Goal: Task Accomplishment & Management: Use online tool/utility

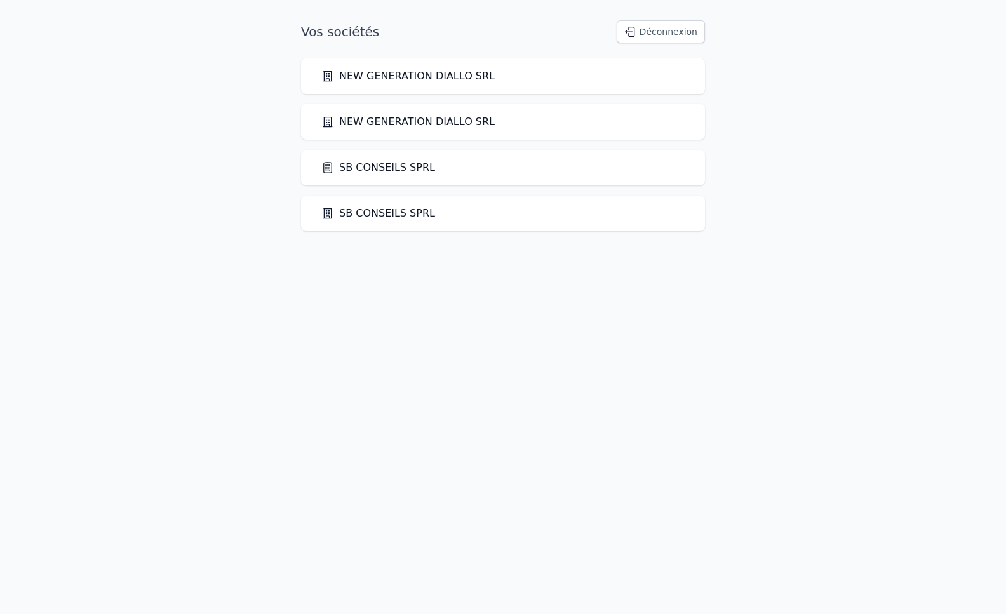
click at [382, 169] on link "SB CONSEILS SPRL" at bounding box center [378, 167] width 114 height 15
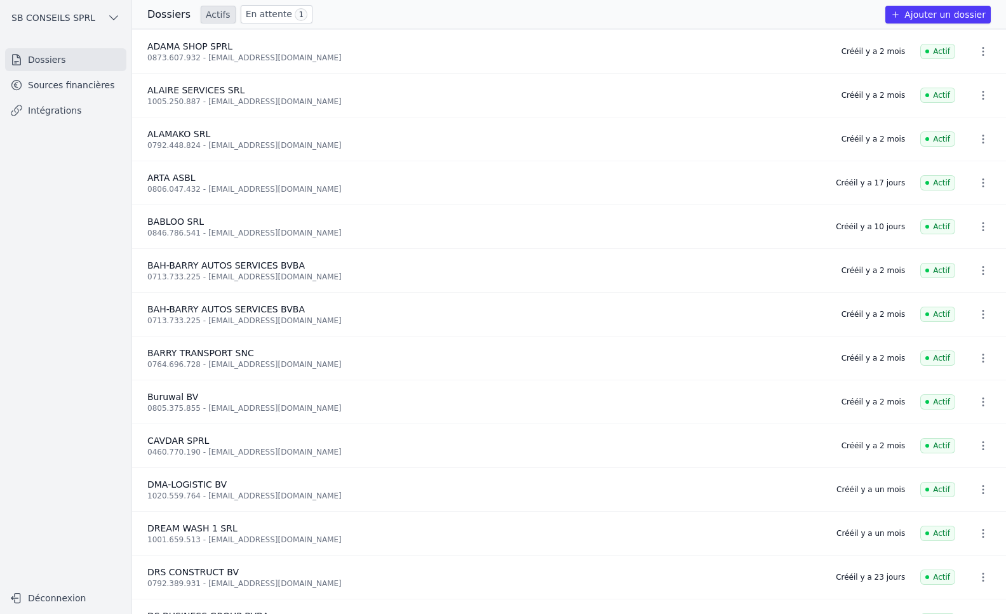
click at [954, 16] on button "Ajouter un dossier" at bounding box center [937, 15] width 105 height 18
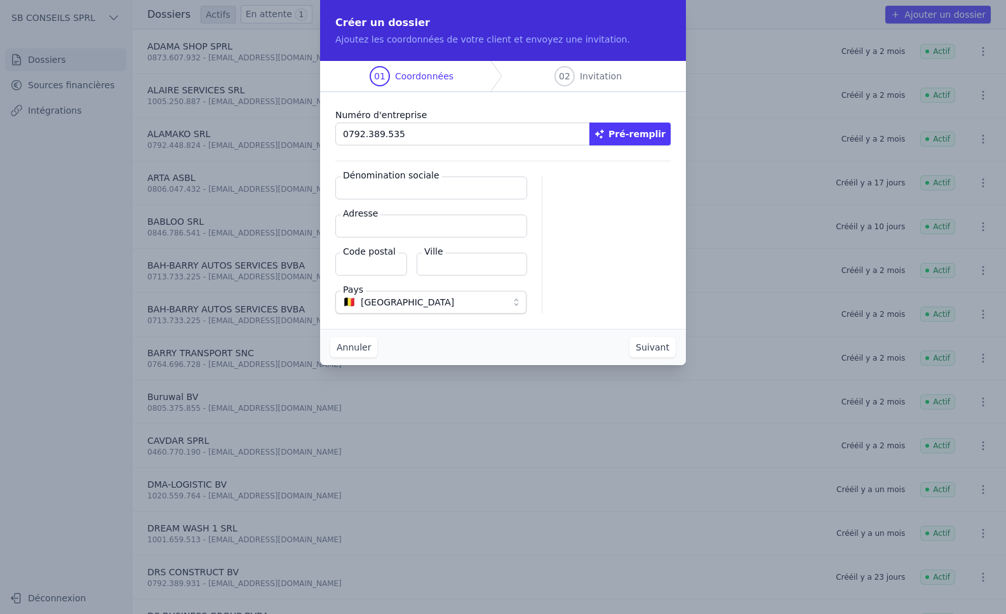
type input "0792.389.535"
click at [649, 347] on button "Suivant" at bounding box center [652, 347] width 46 height 20
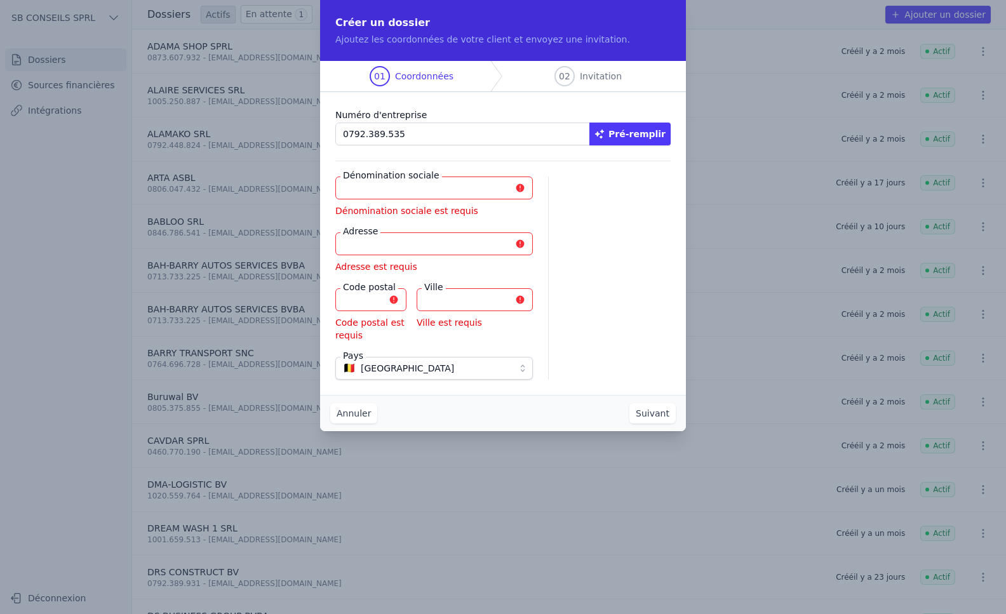
click at [642, 134] on button "Pré-remplir" at bounding box center [629, 134] width 81 height 23
type input "SEBHORY SERVICES BV"
type input "Waterloose [STREET_ADDRESS]"
type input "1640"
type input "Sint-Genesius-Rode"
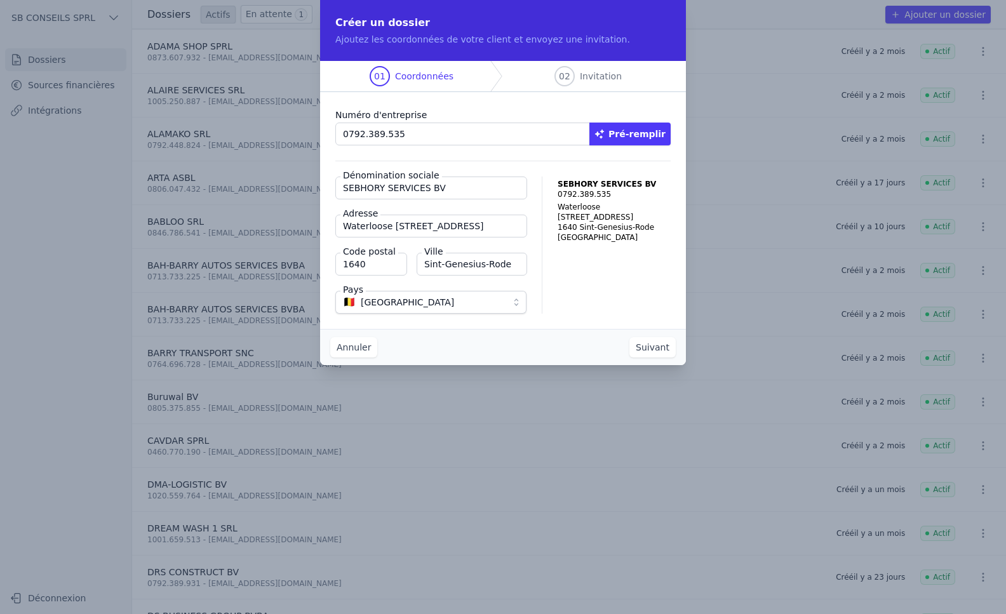
click at [642, 349] on button "Suivant" at bounding box center [652, 347] width 46 height 20
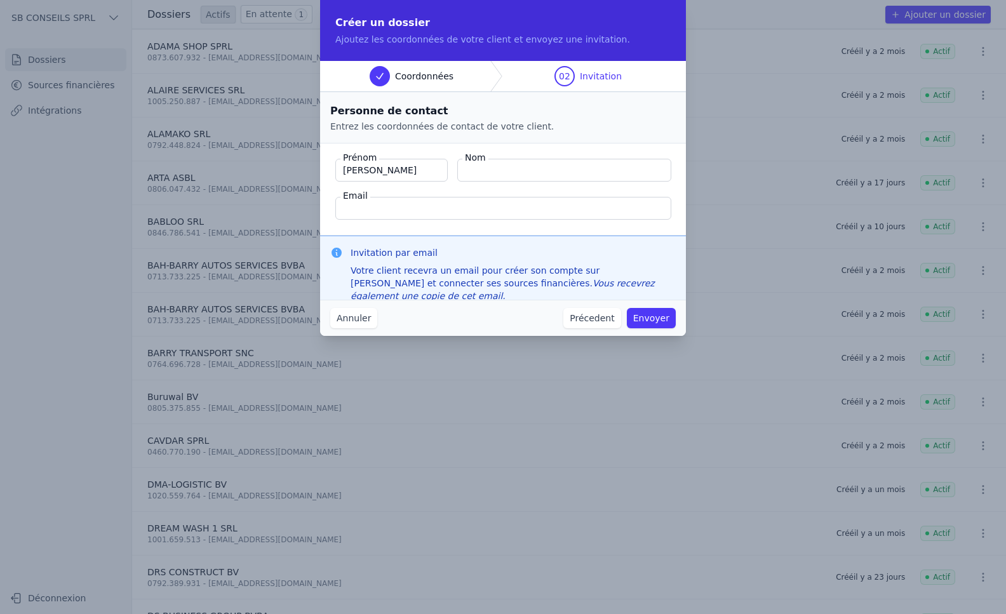
type input "[PERSON_NAME]"
type input "[EMAIL_ADDRESS][DOMAIN_NAME]"
click at [660, 321] on button "Envoyer" at bounding box center [651, 318] width 49 height 20
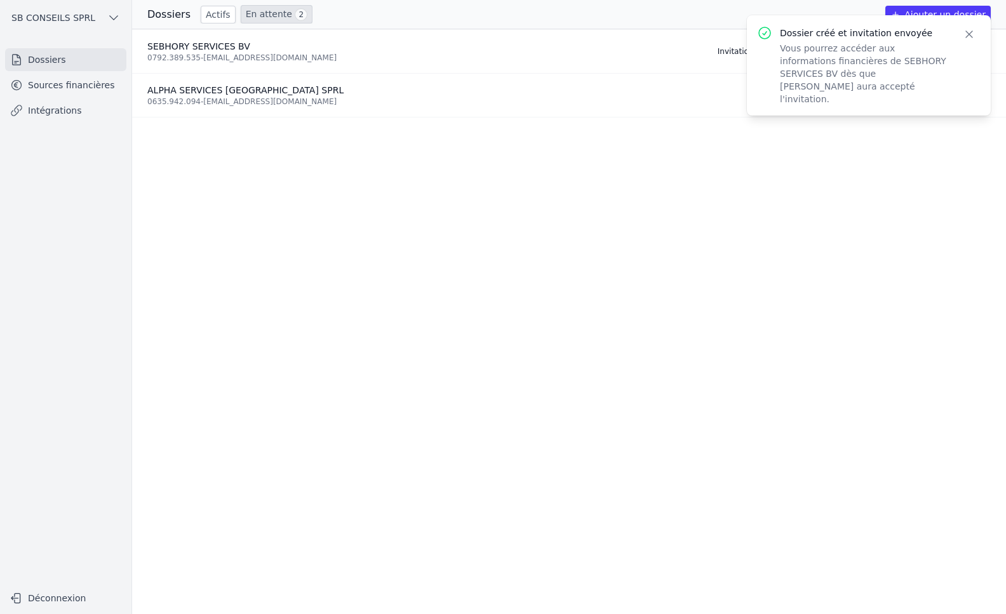
click at [600, 389] on ul "SEBHORY SERVICES BV 0792.389.535 - [EMAIL_ADDRESS][DOMAIN_NAME] Invitation envo…" at bounding box center [569, 321] width 874 height 585
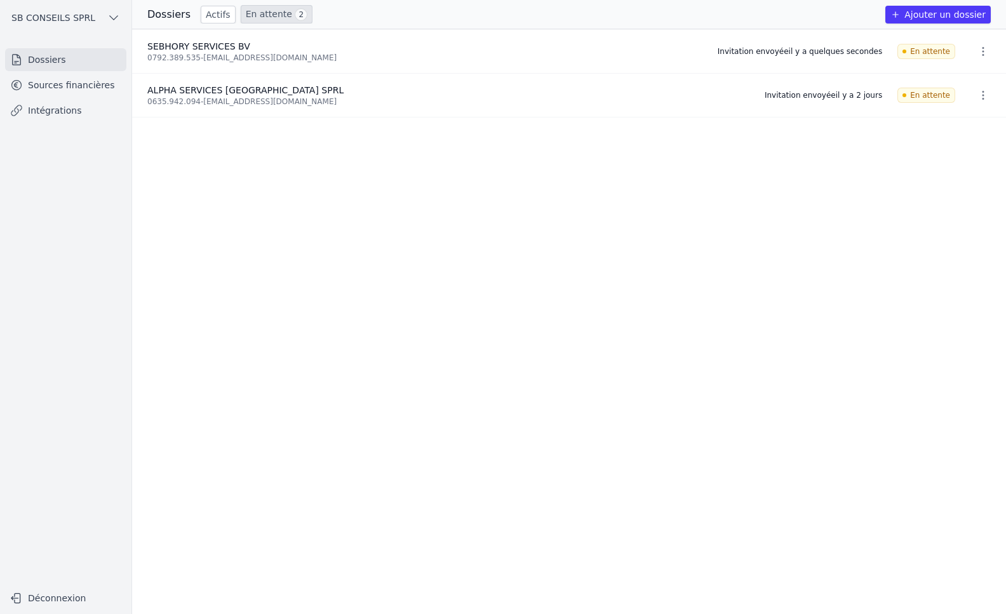
click at [44, 104] on link "Intégrations" at bounding box center [65, 110] width 121 height 23
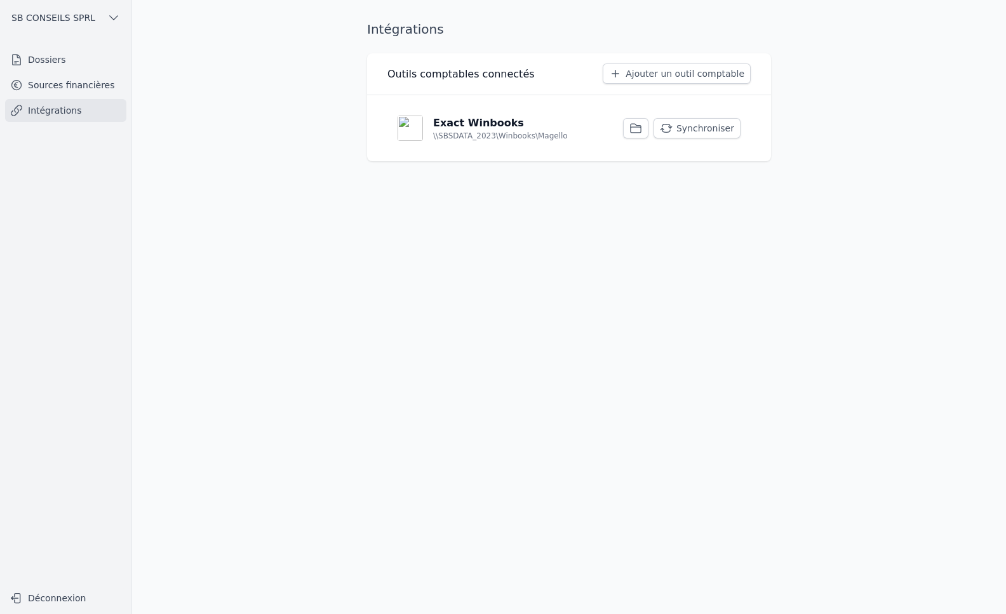
click at [716, 130] on button "Synchroniser" at bounding box center [697, 128] width 87 height 20
click at [82, 84] on link "Sources financières" at bounding box center [65, 85] width 121 height 23
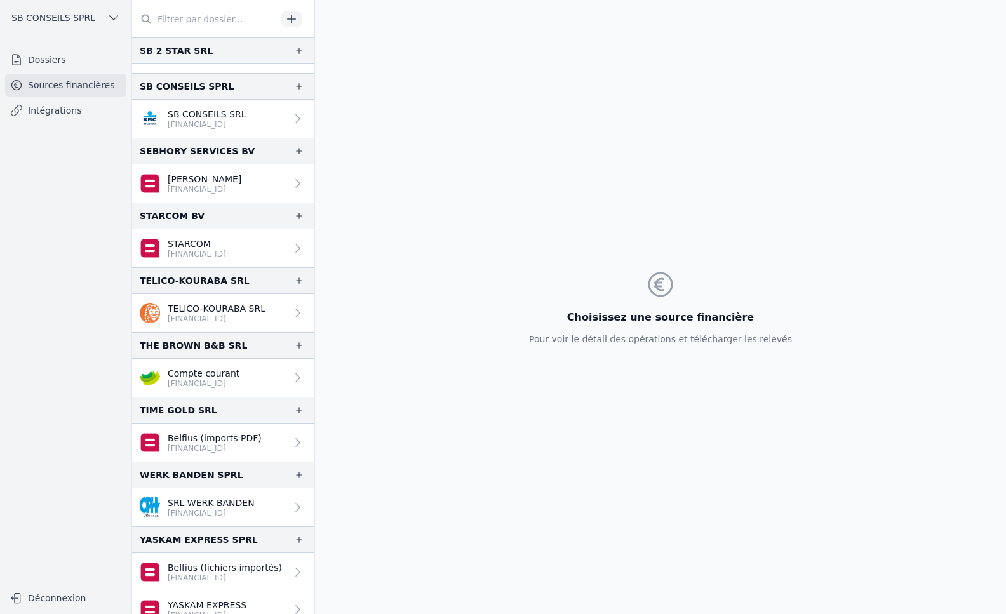
scroll to position [1806, 0]
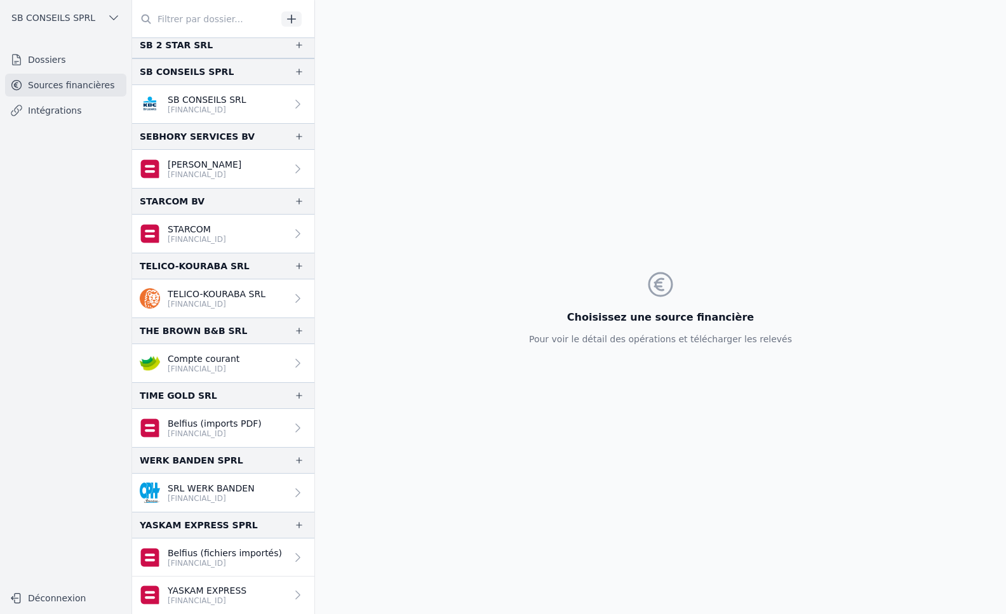
click at [245, 163] on link "[PERSON_NAME] [FINANCIAL_ID]" at bounding box center [223, 169] width 182 height 38
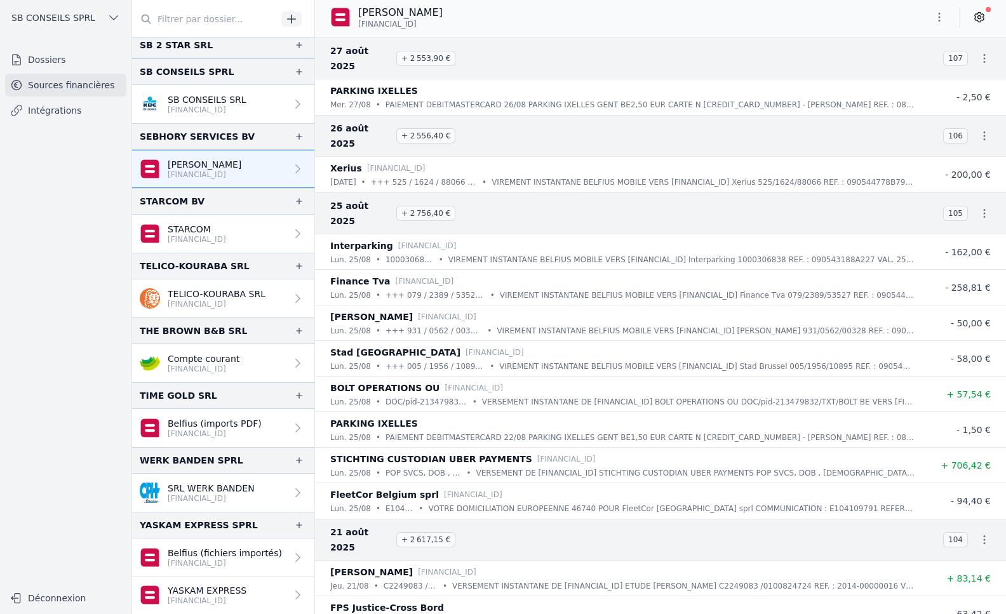
click at [986, 11] on span at bounding box center [988, 9] width 5 height 5
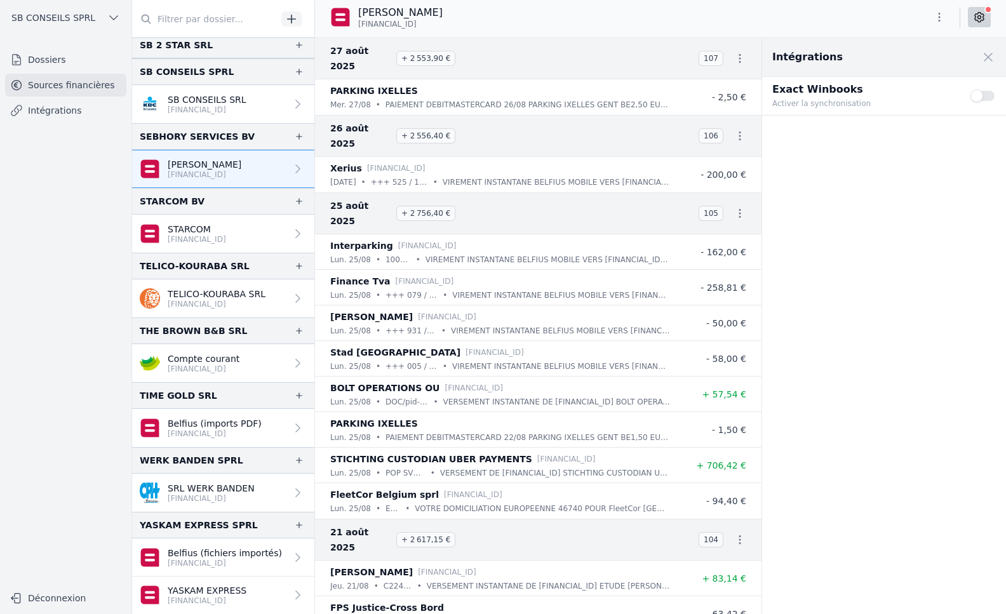
click at [987, 95] on button "Use setting" at bounding box center [983, 96] width 25 height 13
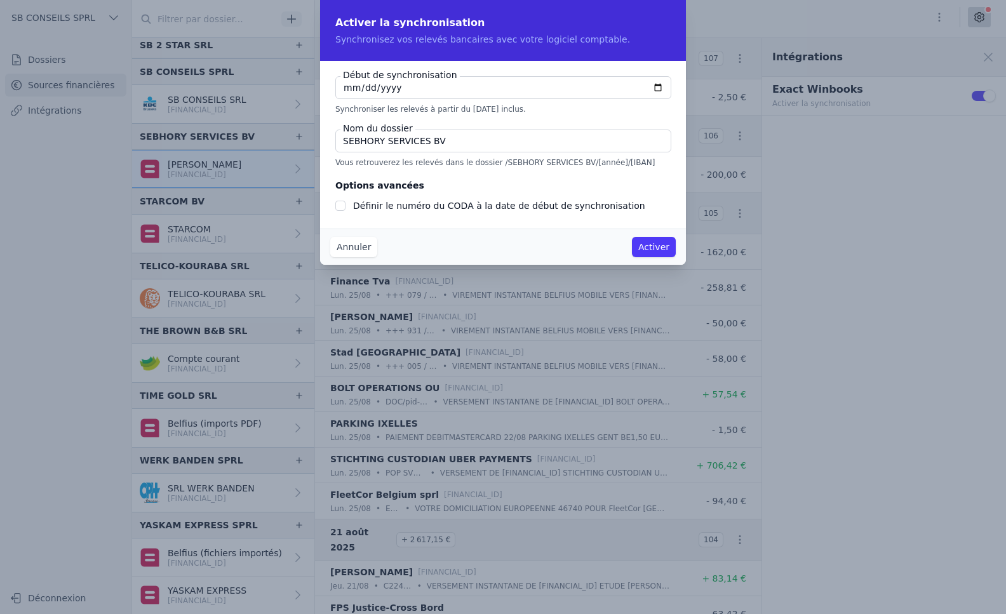
checkbox input "false"
type input "[DATE]"
click at [339, 205] on input "Définir le numéro du CODA à la date de début de synchronisation" at bounding box center [340, 206] width 10 height 10
checkbox input "true"
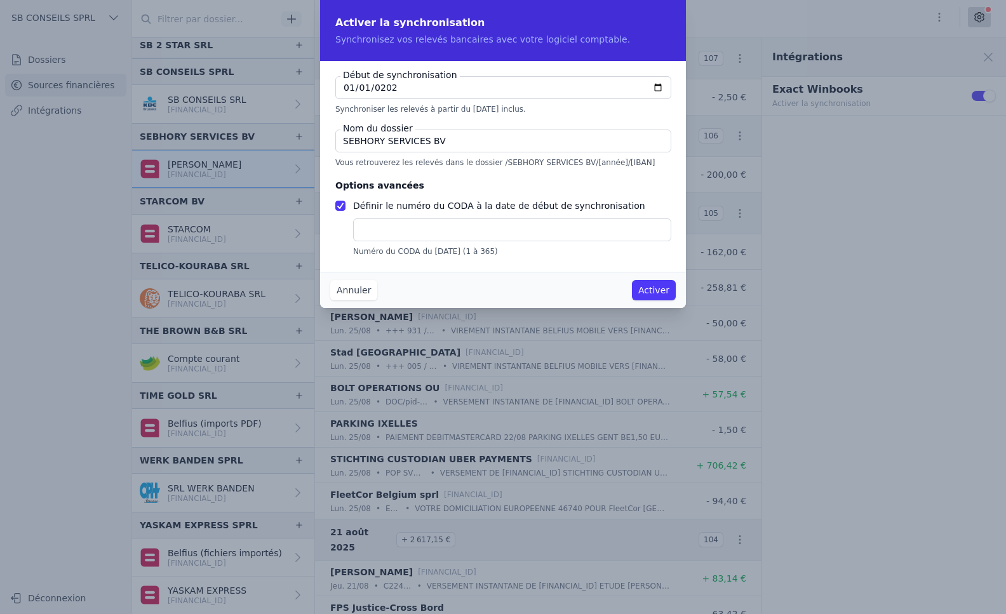
click at [375, 237] on input "text" at bounding box center [512, 229] width 318 height 23
type input "1"
click at [661, 288] on button "Activer" at bounding box center [654, 290] width 44 height 20
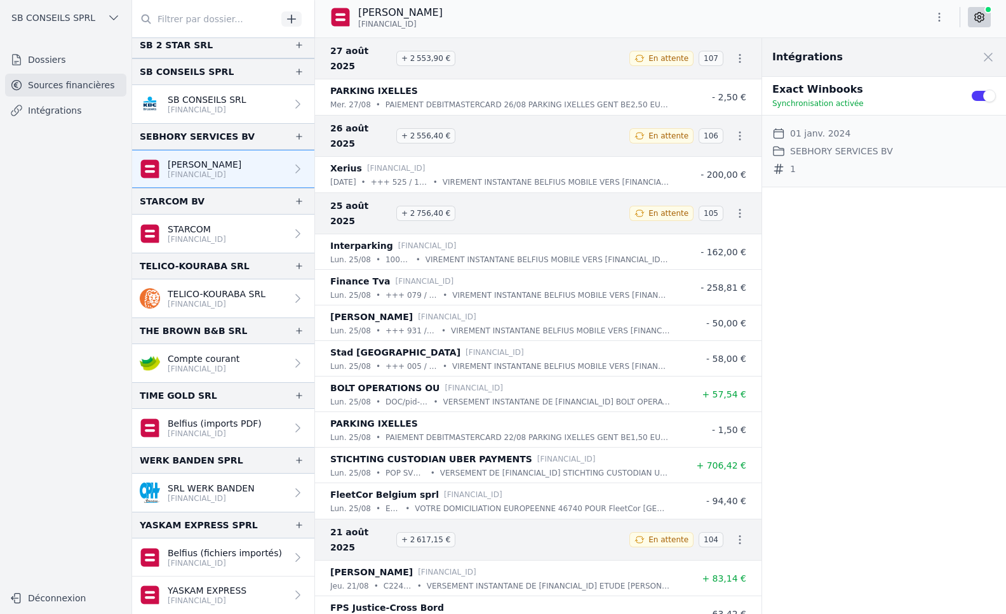
click at [79, 111] on link "Intégrations" at bounding box center [65, 110] width 121 height 23
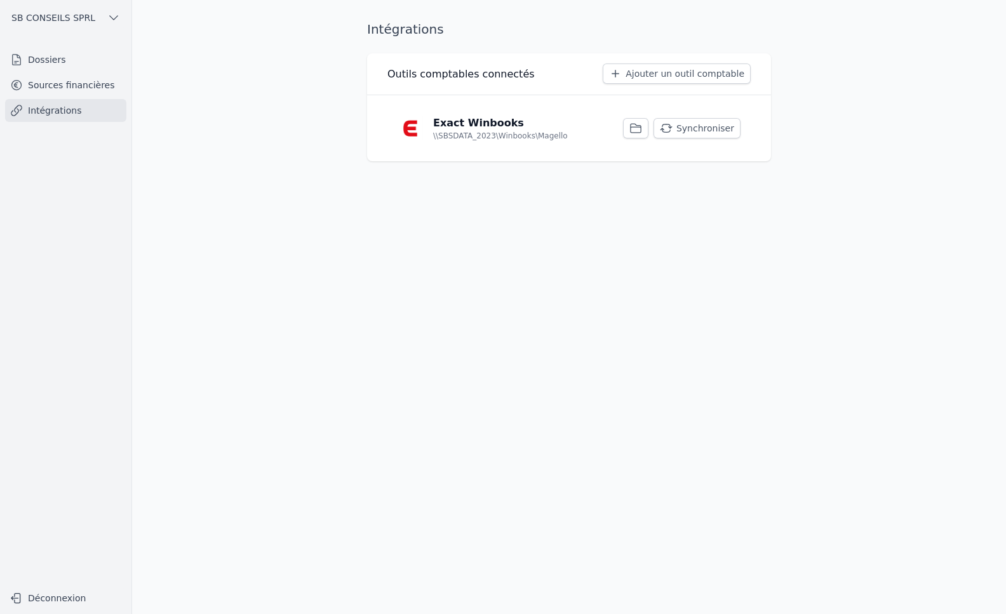
click at [692, 135] on button "Synchroniser" at bounding box center [697, 128] width 87 height 20
